Goal: Task Accomplishment & Management: Use online tool/utility

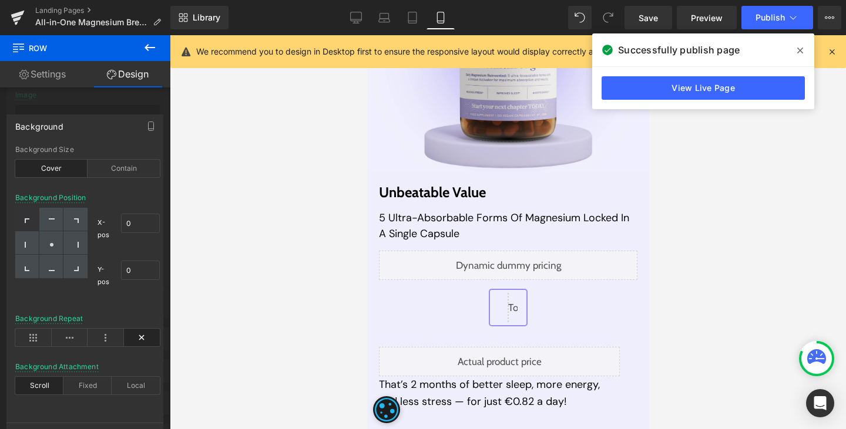
scroll to position [6995, 0]
click at [797, 51] on icon at bounding box center [800, 50] width 6 height 9
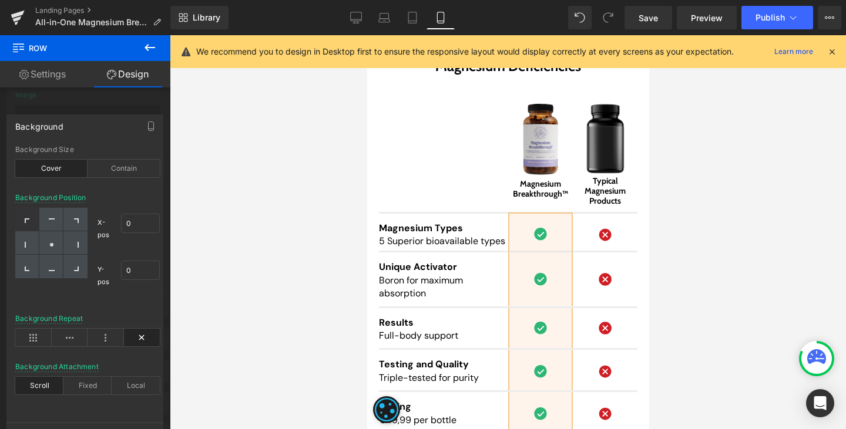
scroll to position [11763, 0]
